Goal: Task Accomplishment & Management: Manage account settings

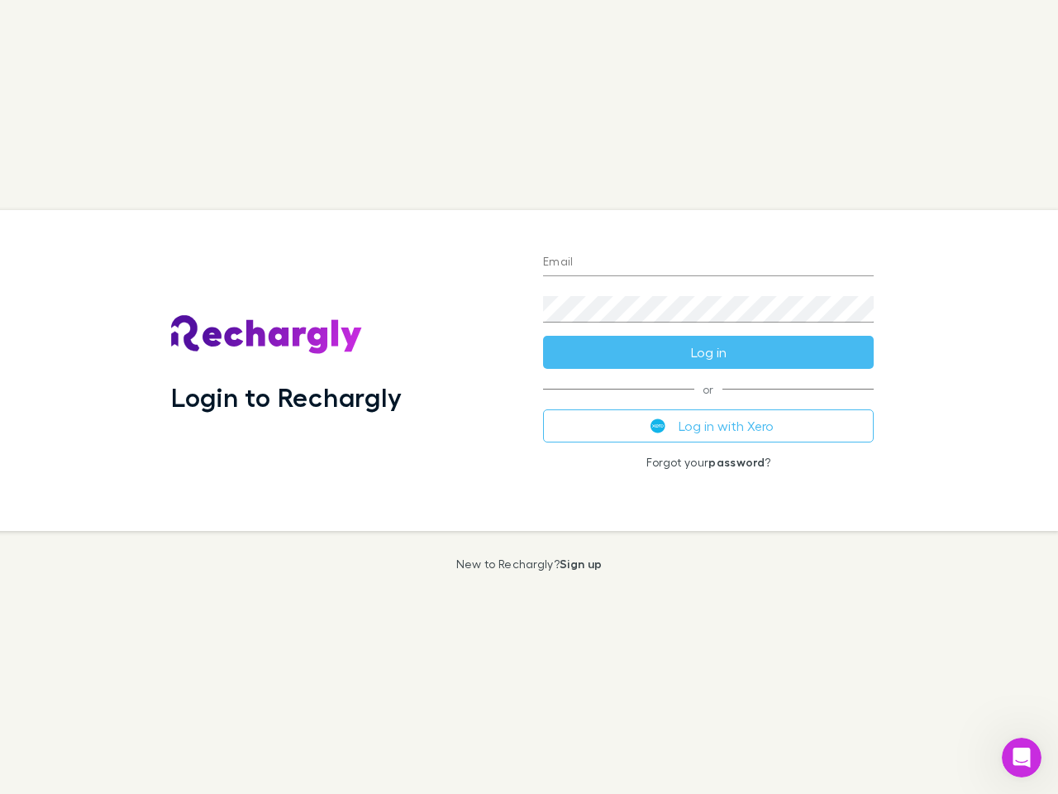
click at [529, 397] on div "Login to Rechargly" at bounding box center [344, 370] width 372 height 321
click at [708, 263] on input "Email" at bounding box center [708, 263] width 331 height 26
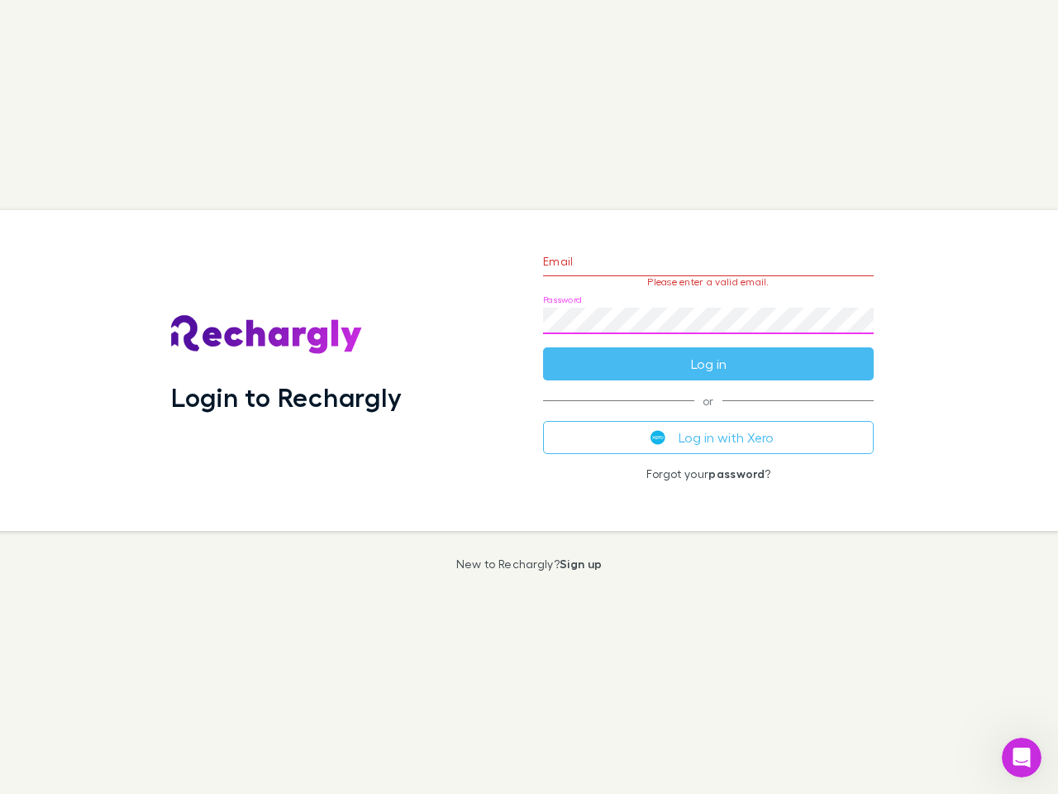
click at [708, 352] on form "Email Please enter a valid email. Password Log in" at bounding box center [708, 308] width 331 height 144
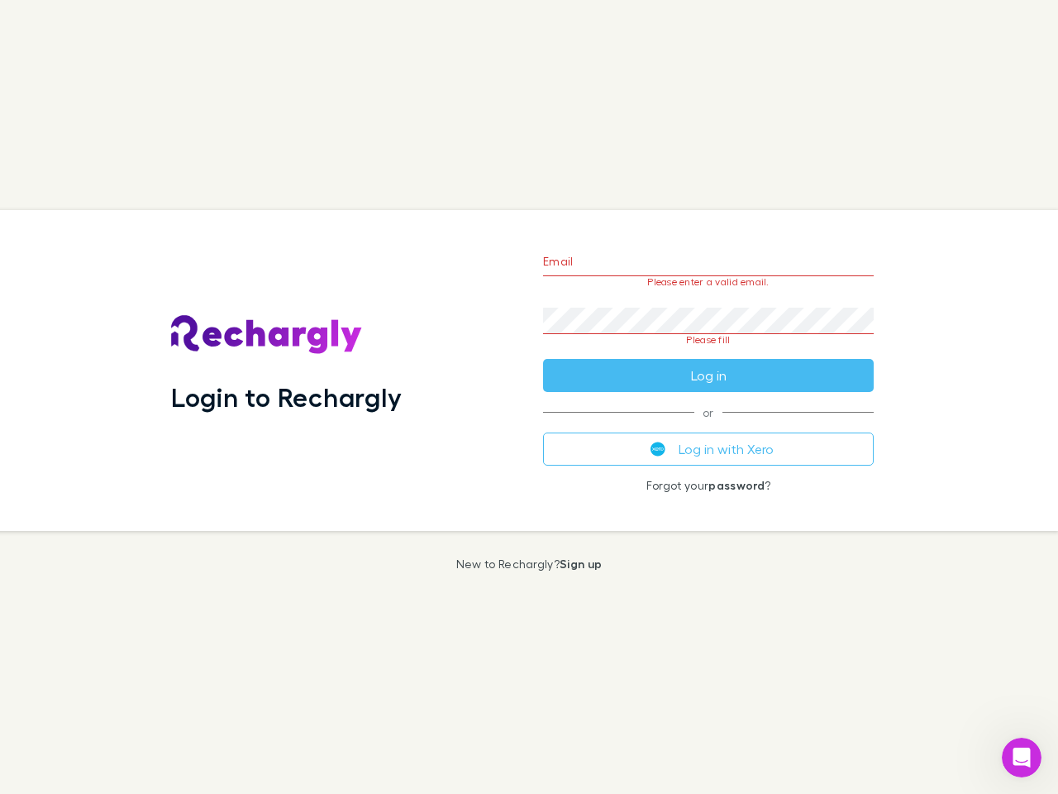
click at [708, 426] on div "Email Please enter a valid email. Password Please fill Log in or Log in with Xe…" at bounding box center [708, 370] width 357 height 321
click at [1022, 757] on icon "Open Intercom Messenger" at bounding box center [1022, 757] width 27 height 27
